Goal: Submit feedback/report problem

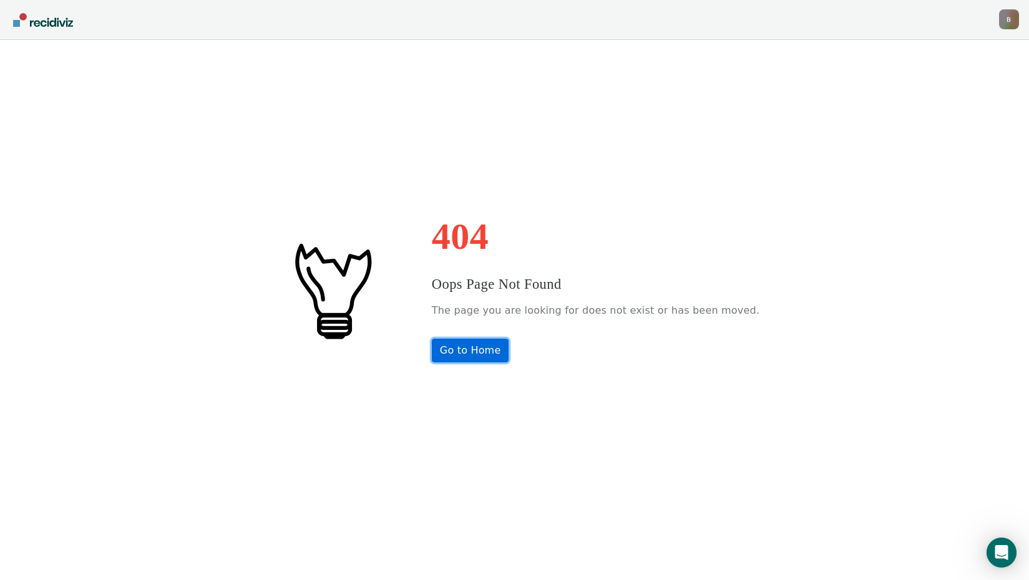
click at [501, 356] on link "Go to Home" at bounding box center [470, 351] width 77 height 24
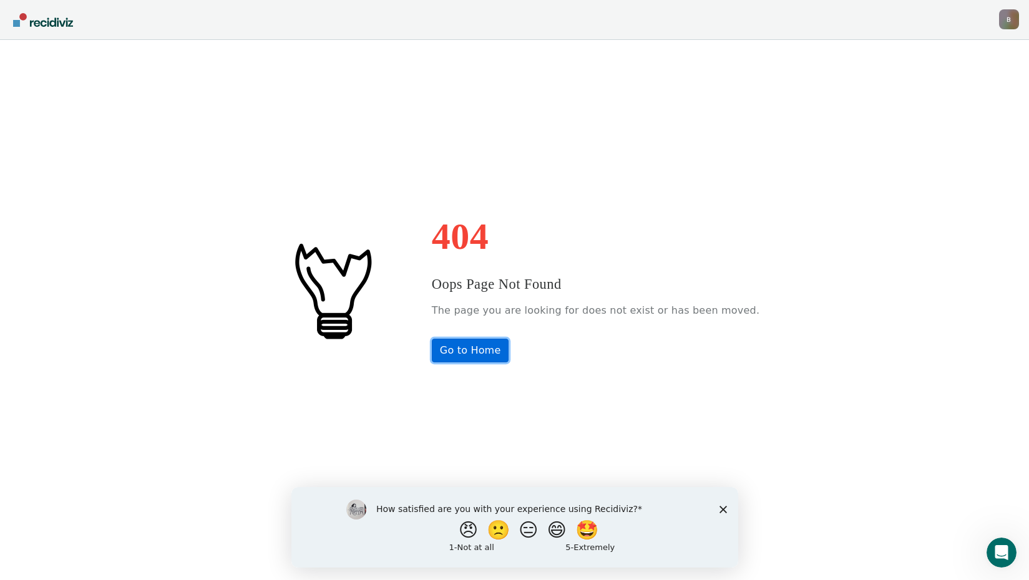
click at [497, 341] on link "Go to Home" at bounding box center [470, 351] width 77 height 24
click at [1006, 31] on div "BengelP1@michigan.gov B Profile How it works Log Out" at bounding box center [1009, 21] width 20 height 24
click at [1008, 25] on div "B" at bounding box center [1009, 19] width 20 height 20
click at [965, 45] on div "Profile How it works Log Out" at bounding box center [959, 66] width 120 height 61
click at [924, 47] on link "Profile" at bounding box center [959, 51] width 100 height 11
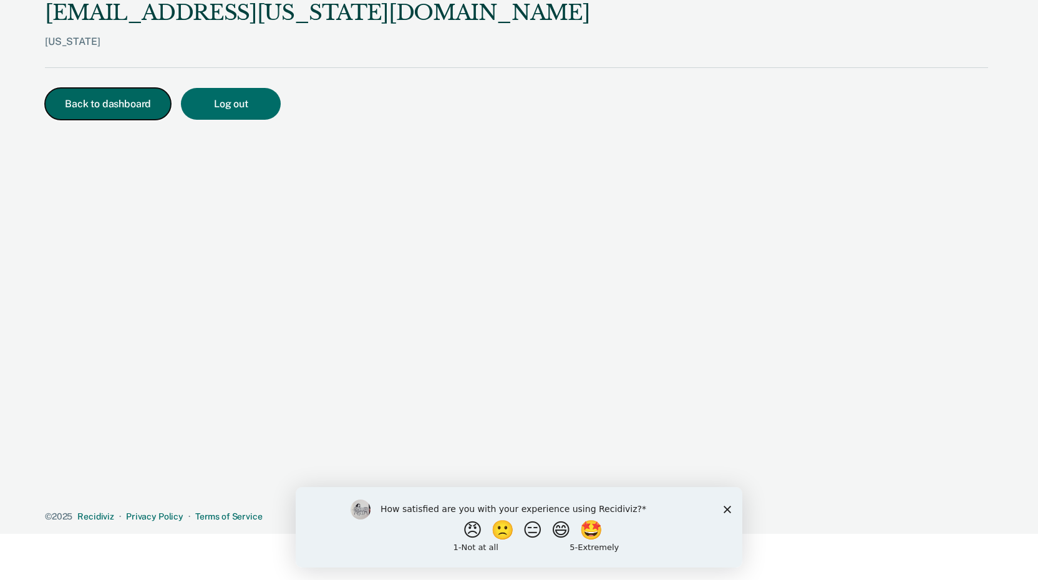
click at [57, 105] on button "Back to dashboard" at bounding box center [108, 104] width 126 height 32
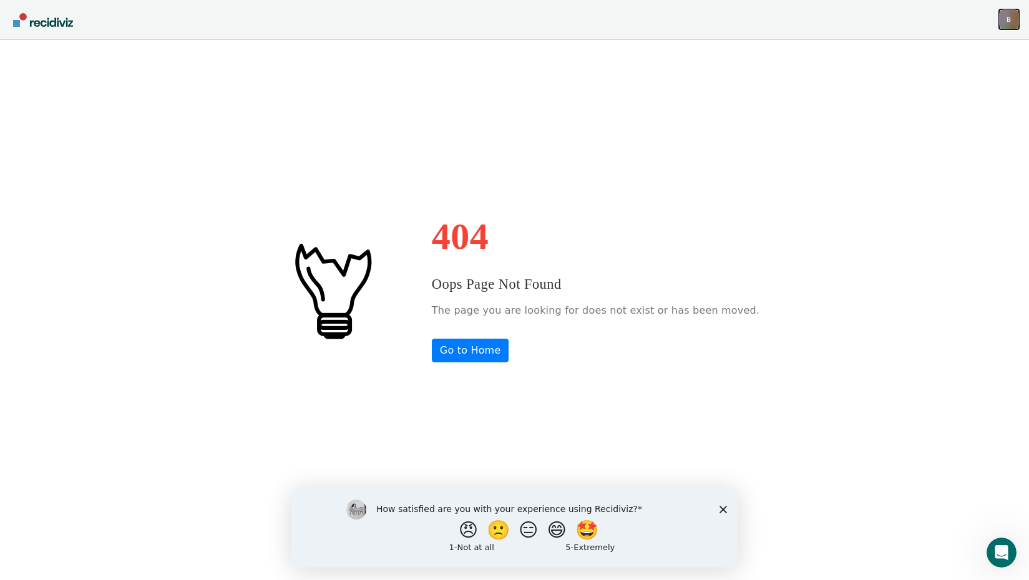
click at [1011, 27] on div "B" at bounding box center [1009, 19] width 20 height 20
click at [885, 29] on nav "BengelP1@michigan.gov B Profile How it works Log Out" at bounding box center [514, 20] width 1029 height 40
click at [991, 549] on div "Open Intercom Messenger" at bounding box center [999, 550] width 41 height 41
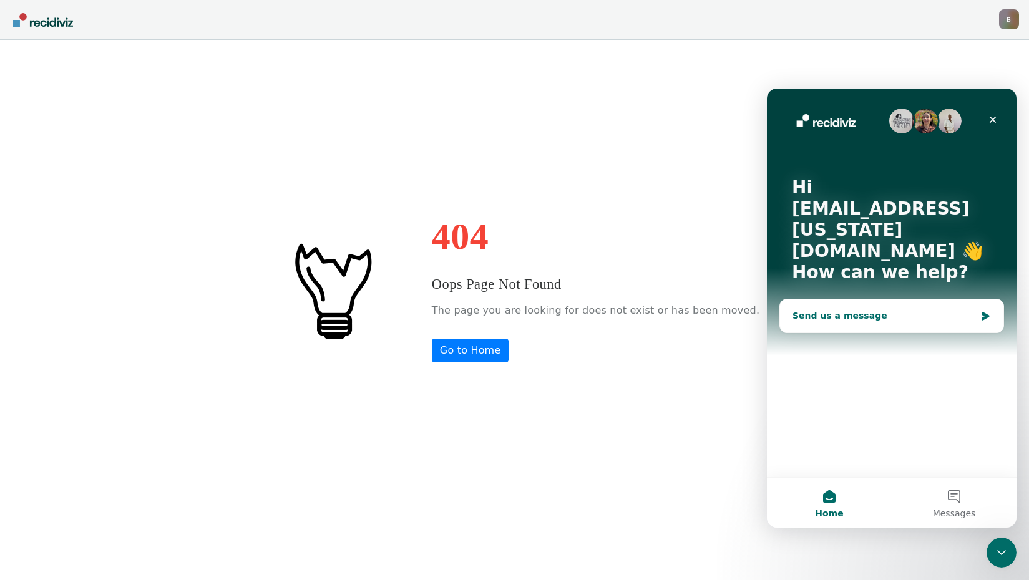
click at [929, 300] on div "Send us a message" at bounding box center [891, 316] width 223 height 33
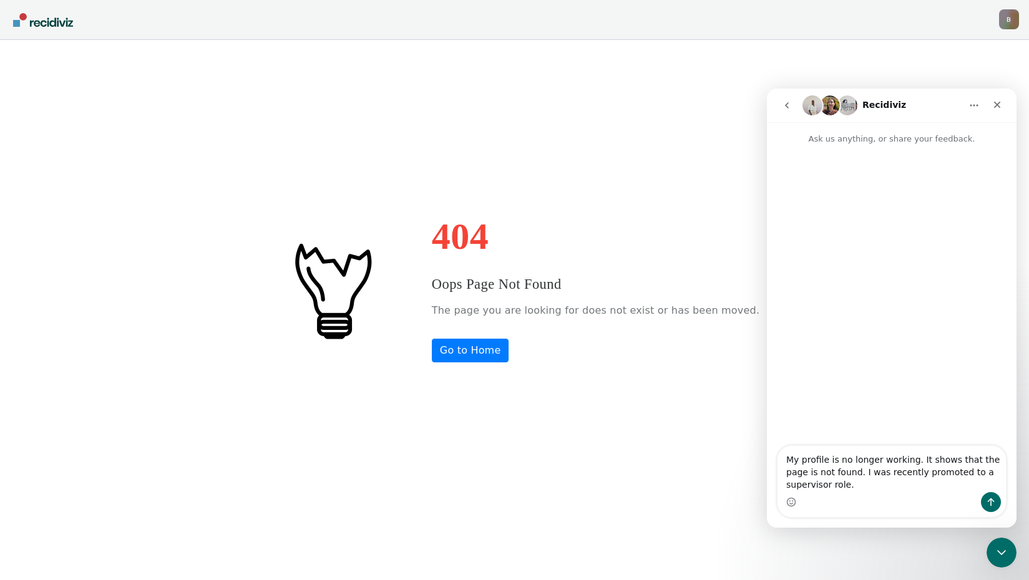
type textarea "My profile is no longer working. It shows that the page is not found. I was rec…"
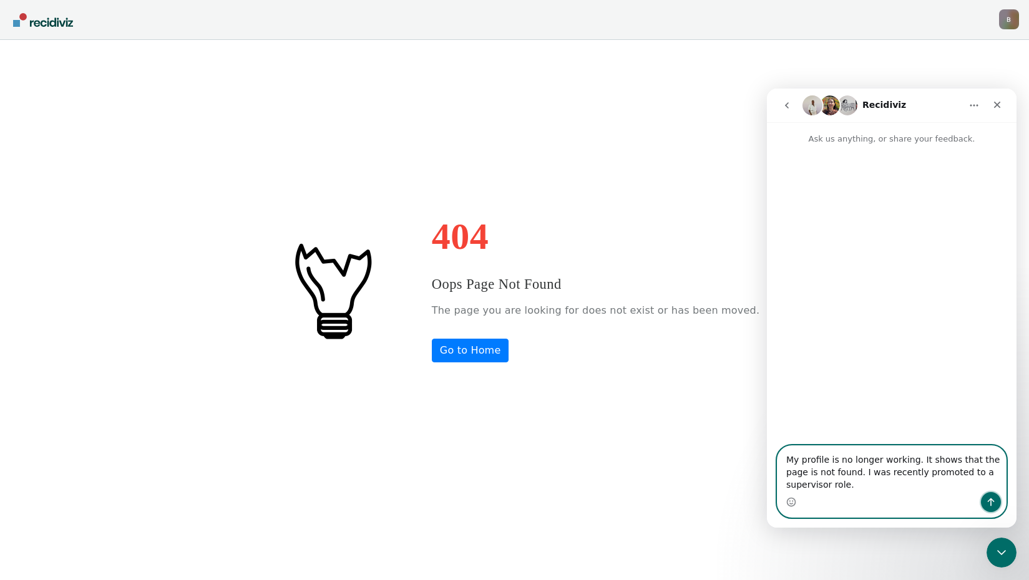
click at [993, 503] on icon "Send a message…" at bounding box center [991, 502] width 10 height 10
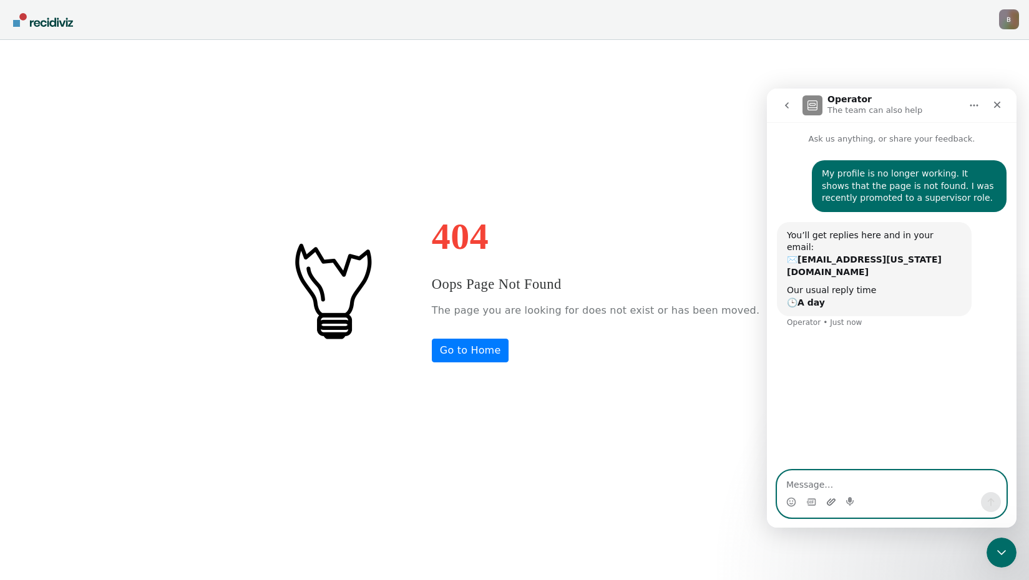
click at [832, 499] on icon "Upload attachment" at bounding box center [831, 502] width 10 height 10
click at [831, 502] on icon "Upload attachment" at bounding box center [831, 502] width 9 height 7
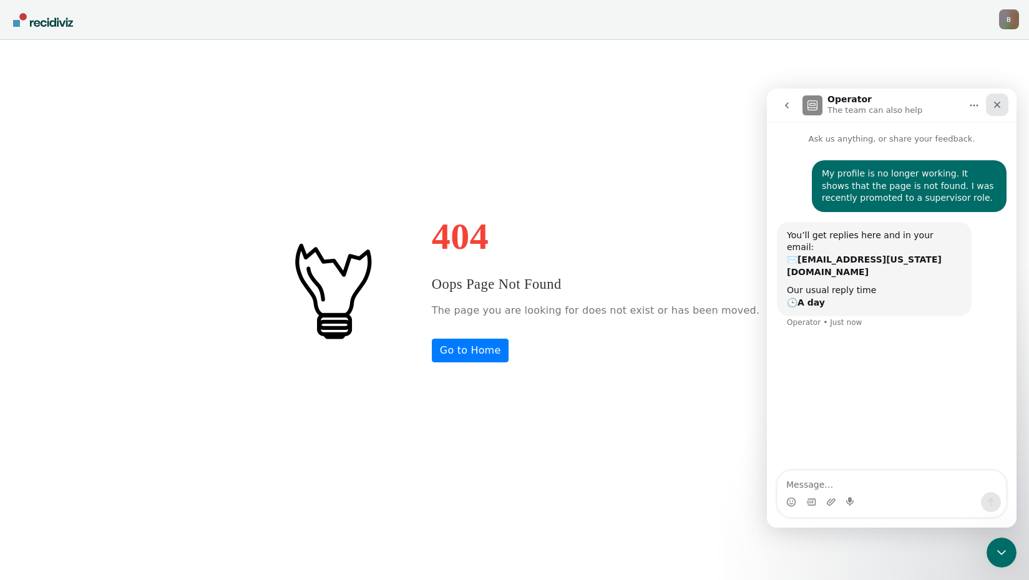
click at [997, 105] on icon "Close" at bounding box center [997, 105] width 7 height 7
